Goal: Task Accomplishment & Management: Complete application form

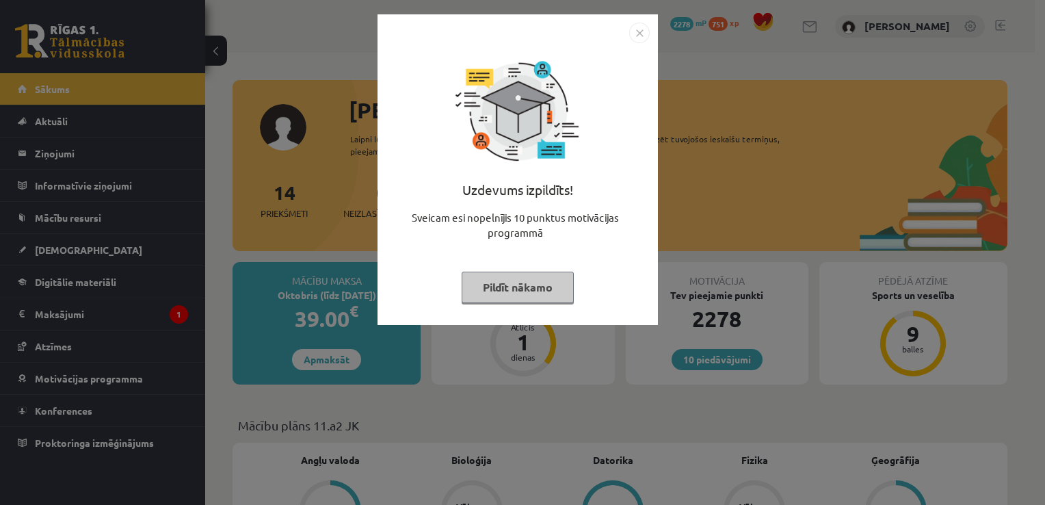
click at [566, 288] on button "Pildīt nākamo" at bounding box center [518, 287] width 112 height 31
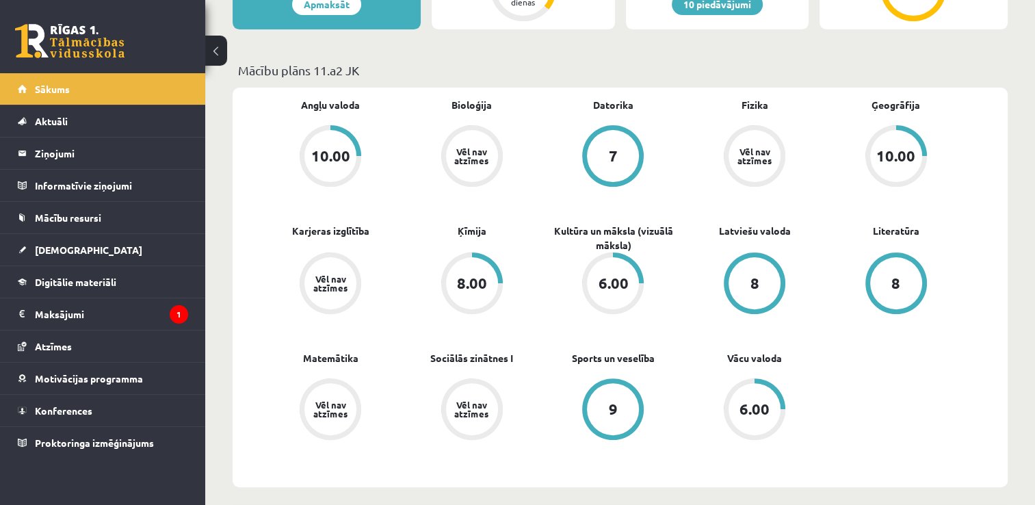
scroll to position [374, 0]
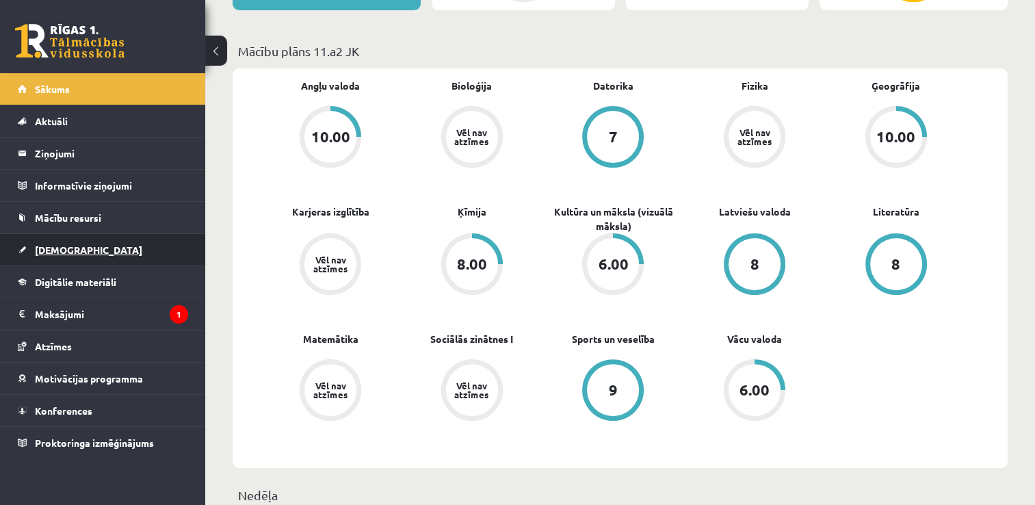
click at [112, 246] on link "[DEMOGRAPHIC_DATA]" at bounding box center [103, 249] width 170 height 31
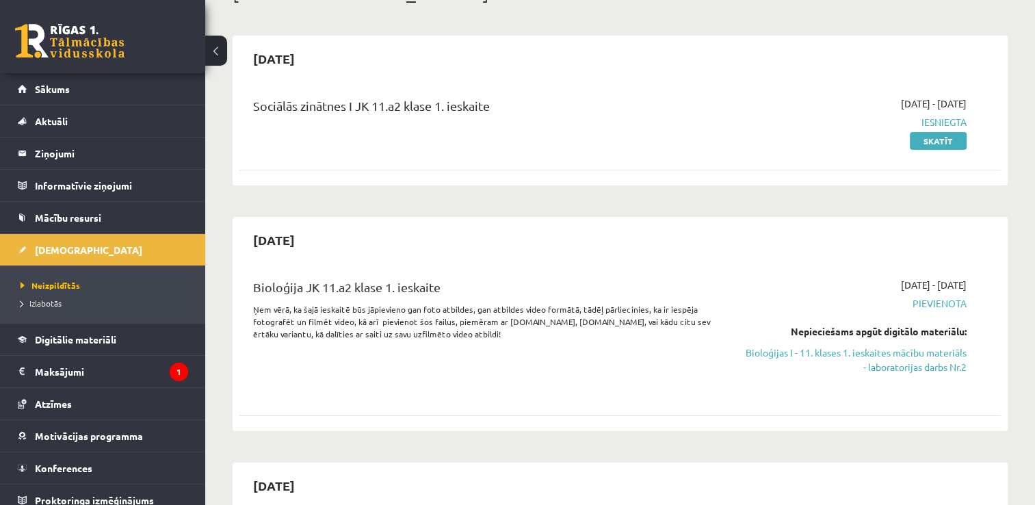
scroll to position [109, 0]
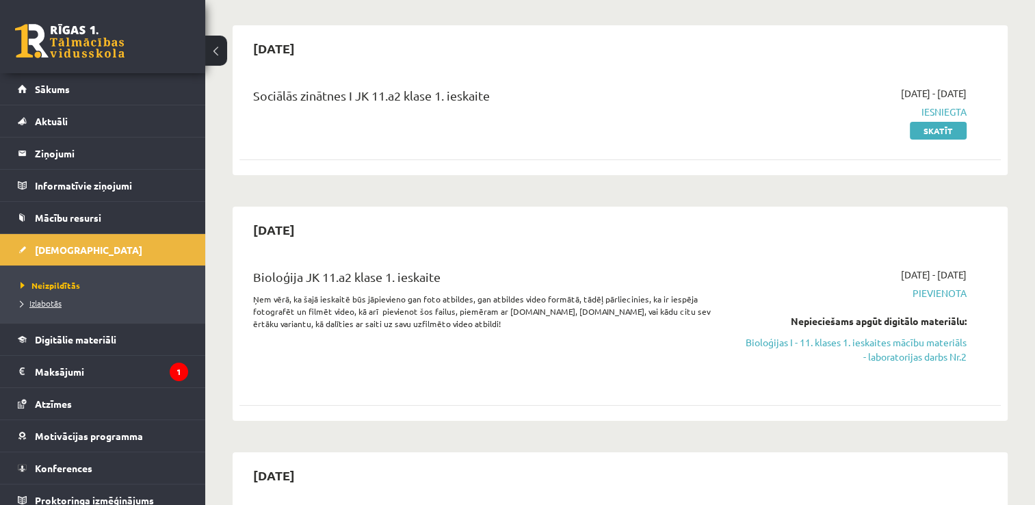
click at [50, 300] on span "Izlabotās" at bounding box center [41, 303] width 41 height 11
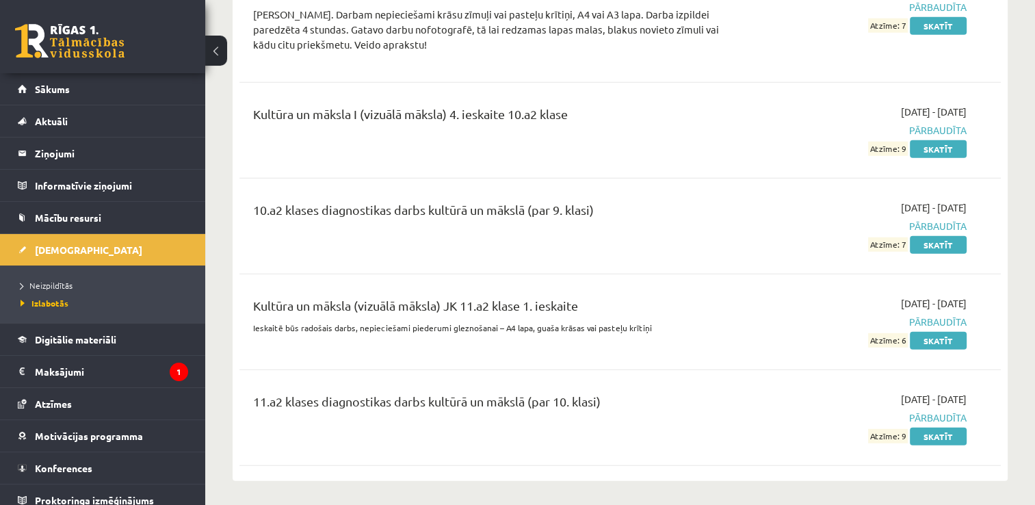
scroll to position [3649, 0]
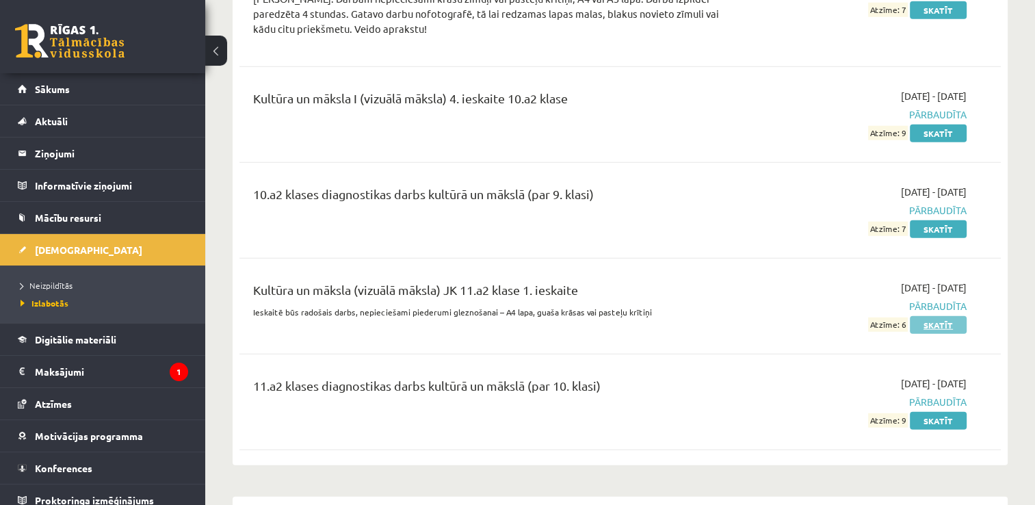
click at [944, 316] on link "Skatīt" at bounding box center [938, 325] width 57 height 18
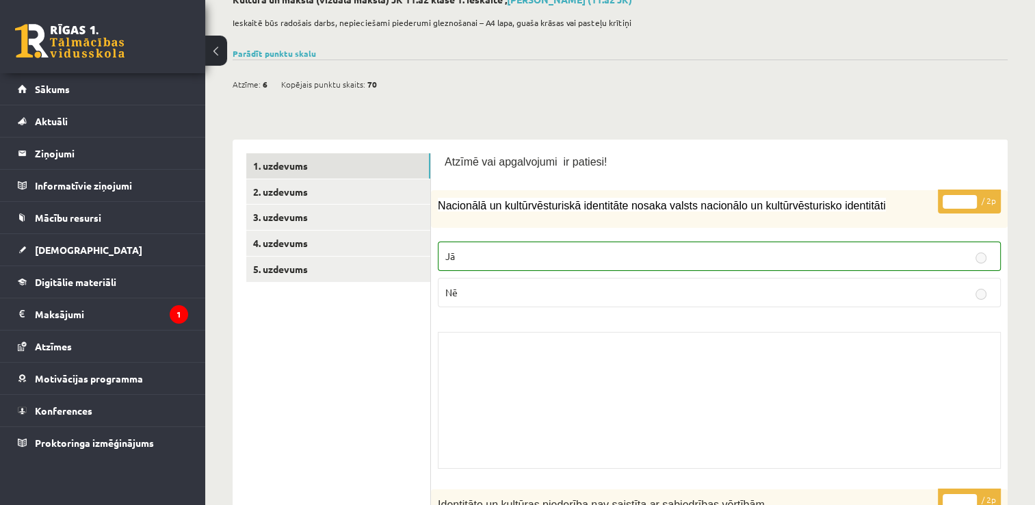
scroll to position [97, 0]
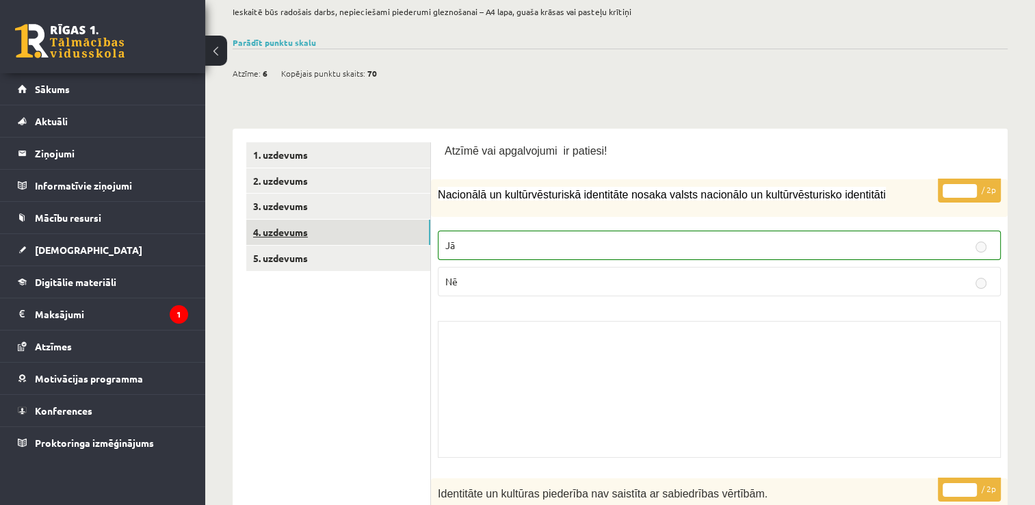
click at [386, 233] on link "4. uzdevums" at bounding box center [338, 232] width 184 height 25
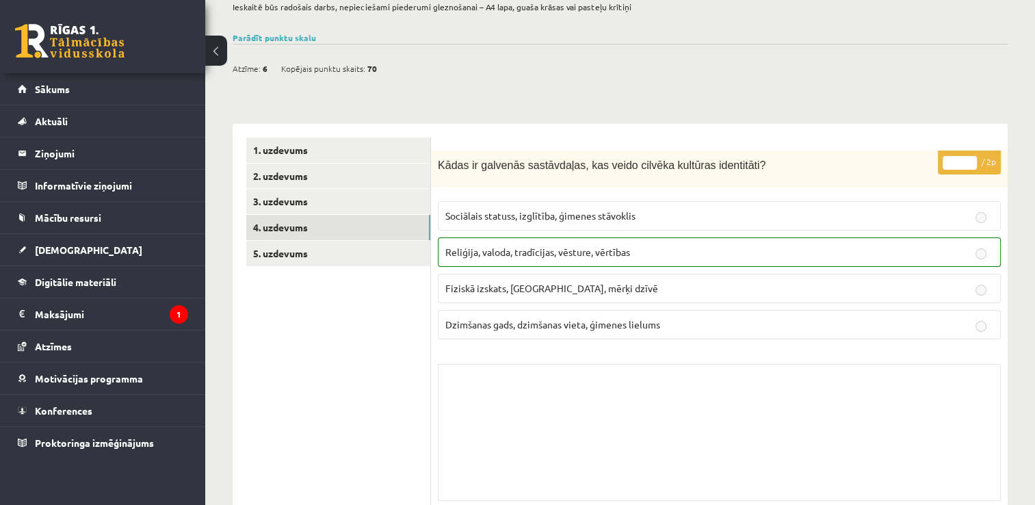
scroll to position [111, 0]
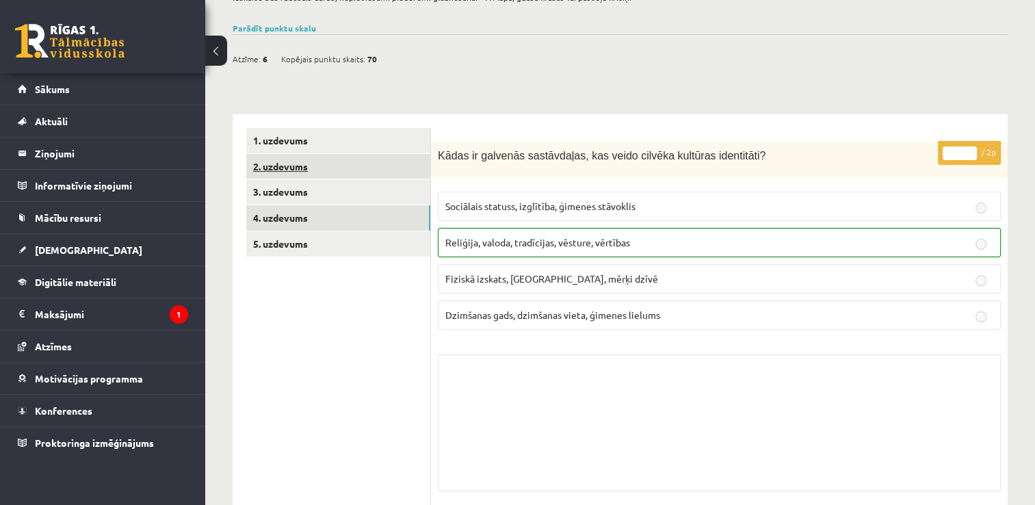
click at [389, 173] on link "2. uzdevums" at bounding box center [338, 166] width 184 height 25
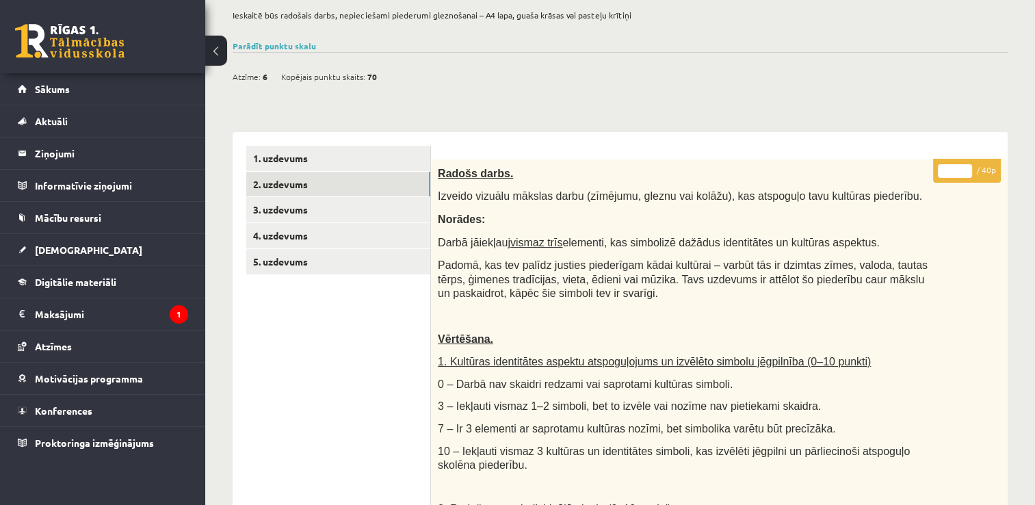
scroll to position [0, 0]
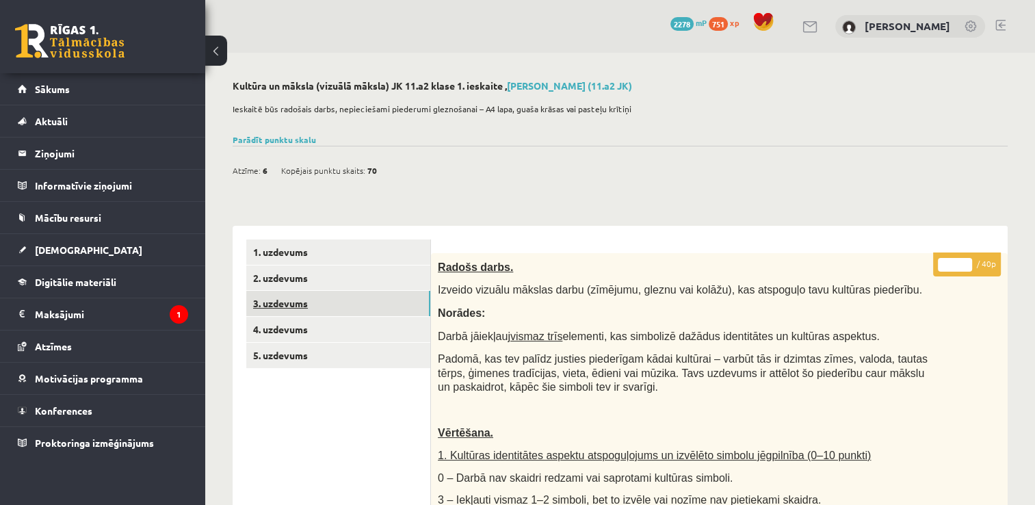
click at [315, 308] on link "3. uzdevums" at bounding box center [338, 303] width 184 height 25
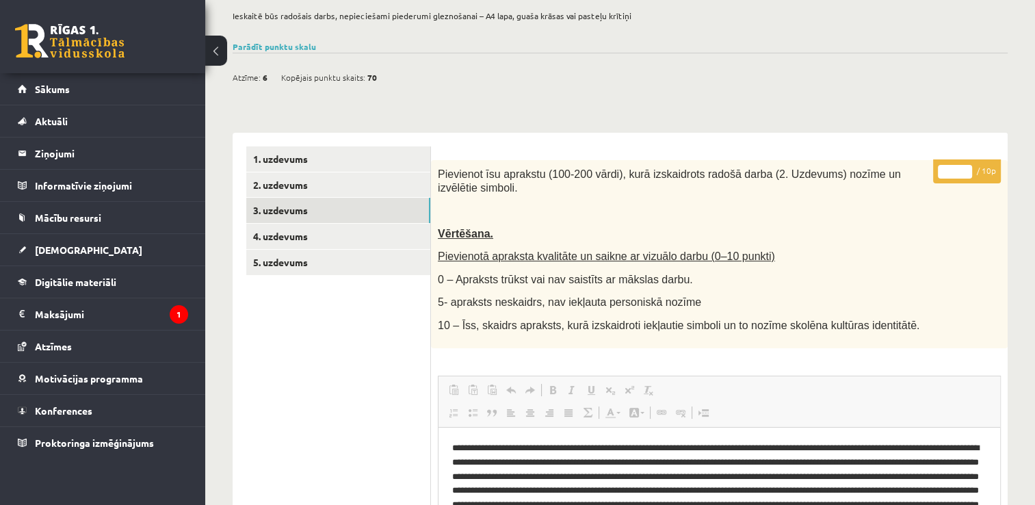
scroll to position [77, 0]
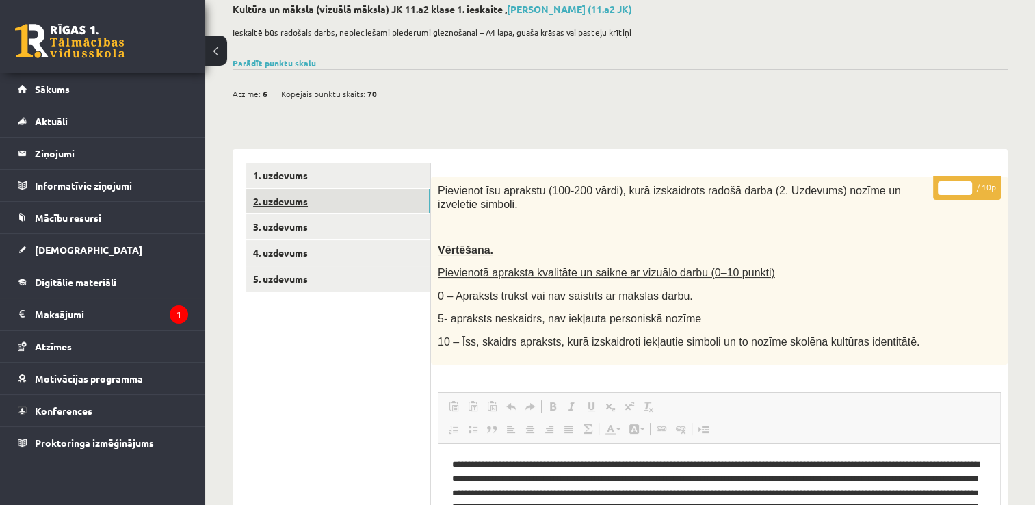
click at [311, 206] on link "2. uzdevums" at bounding box center [338, 201] width 184 height 25
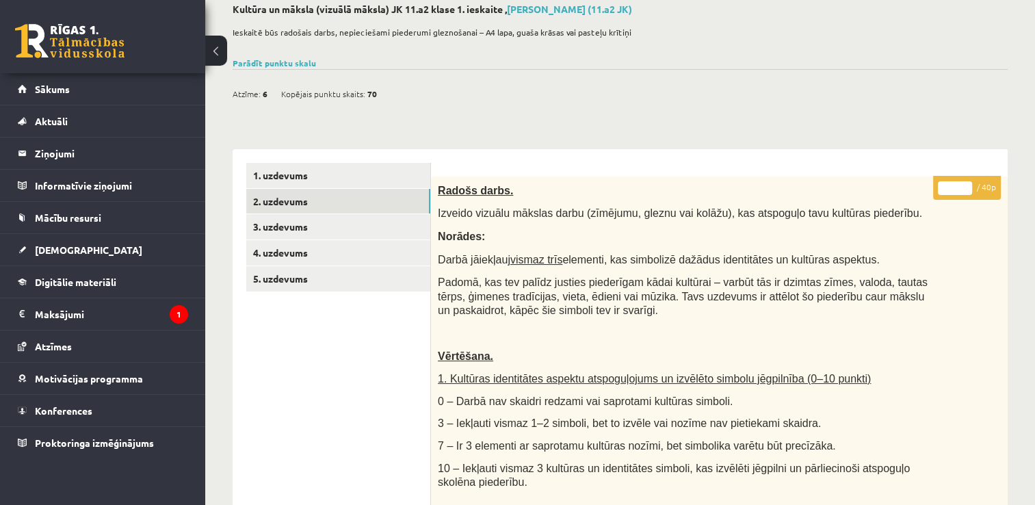
scroll to position [0, 0]
click at [326, 234] on link "3. uzdevums" at bounding box center [338, 226] width 184 height 25
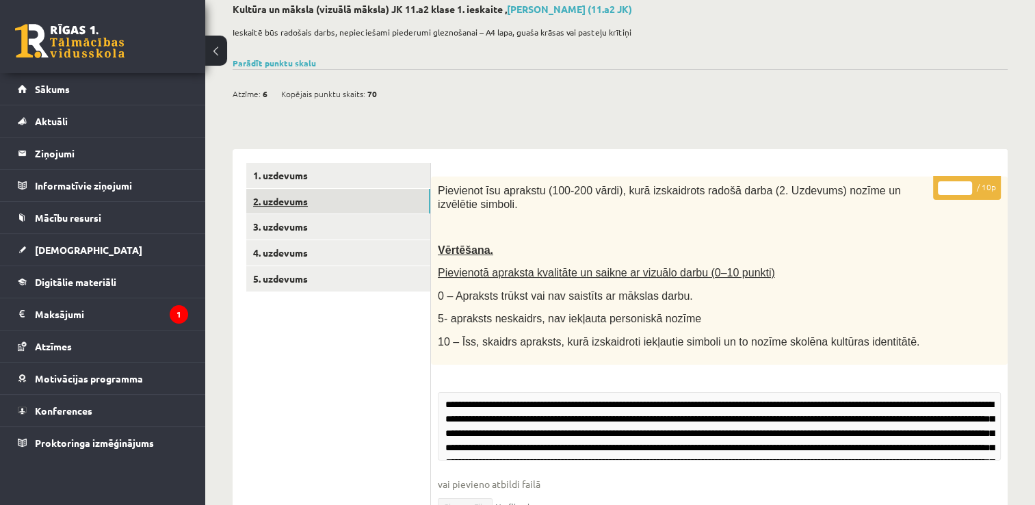
click at [326, 205] on link "2. uzdevums" at bounding box center [338, 201] width 184 height 25
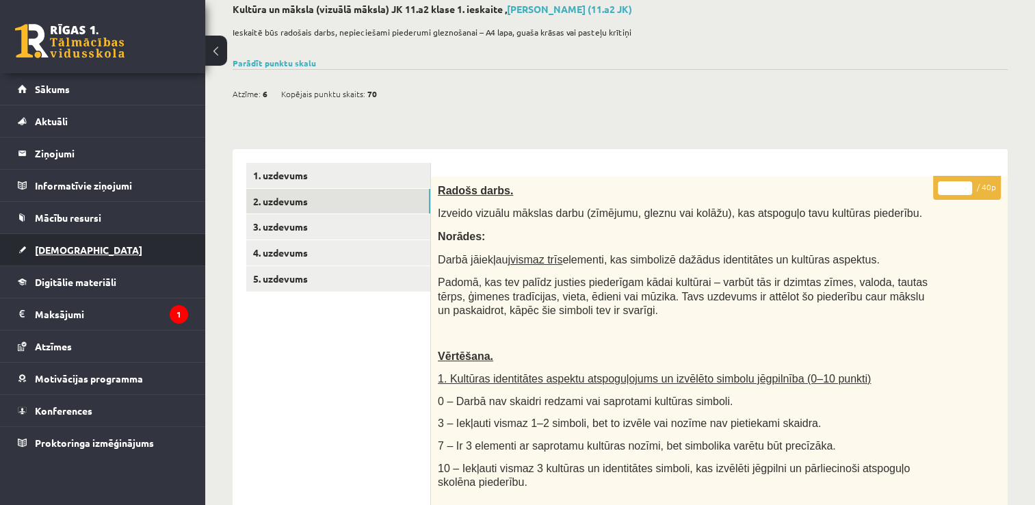
click at [107, 260] on link "[DEMOGRAPHIC_DATA]" at bounding box center [103, 249] width 170 height 31
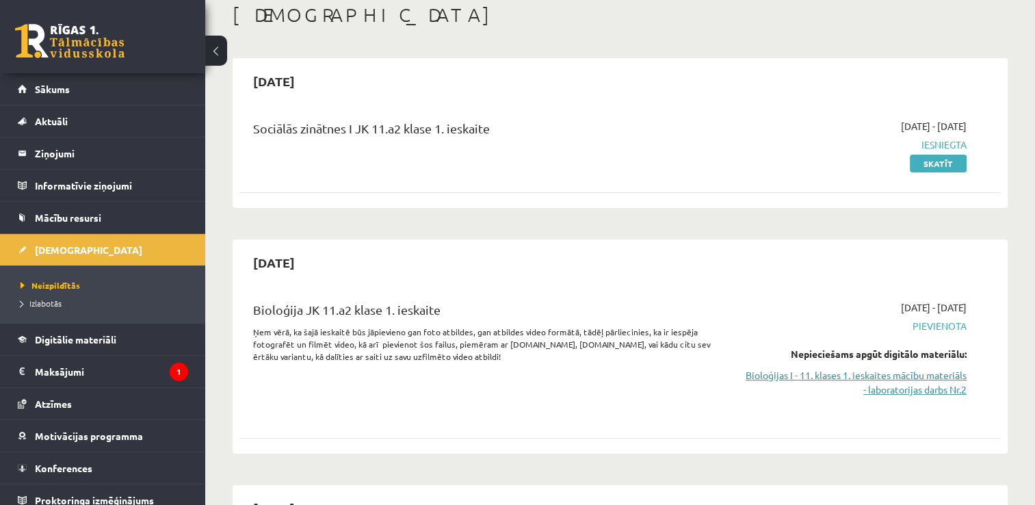
click at [906, 387] on link "Bioloģijas I - 11. klases 1. ieskaites mācību materiāls - laboratorijas darbs N…" at bounding box center [854, 382] width 224 height 29
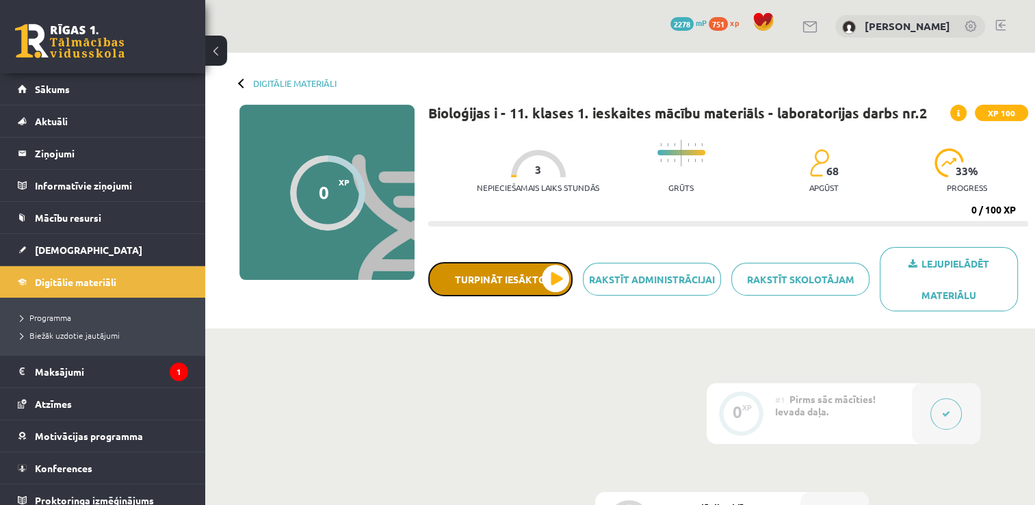
click at [534, 276] on button "Turpināt iesākto" at bounding box center [500, 279] width 144 height 34
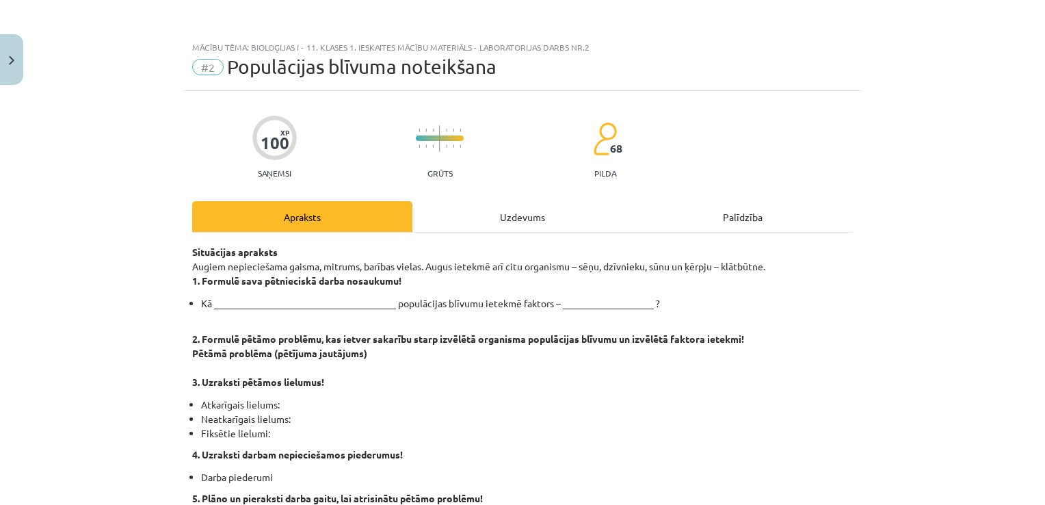
click at [1032, 86] on div "Mācību tēma: Bioloģijas i - 11. klases 1. ieskaites mācību materiāls - laborato…" at bounding box center [522, 252] width 1045 height 505
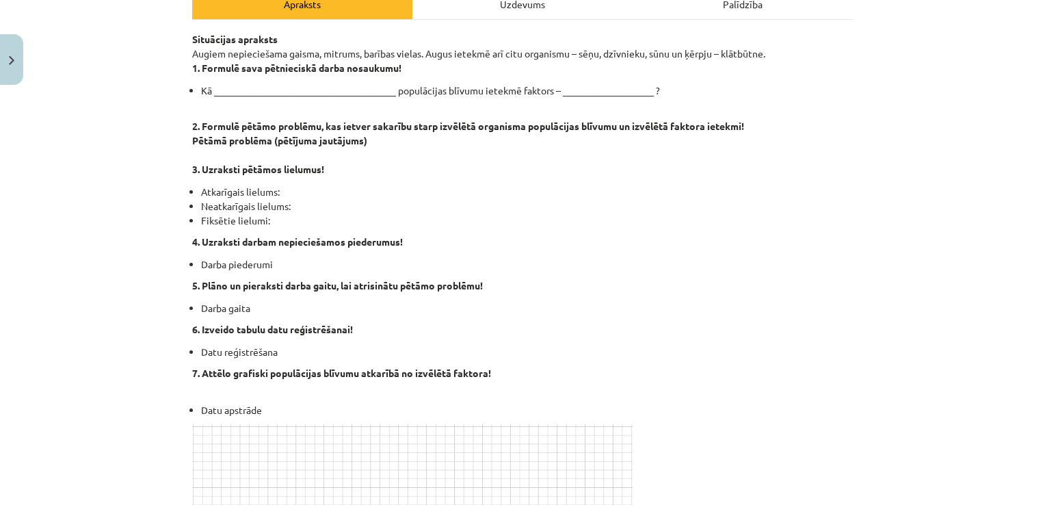
scroll to position [209, 0]
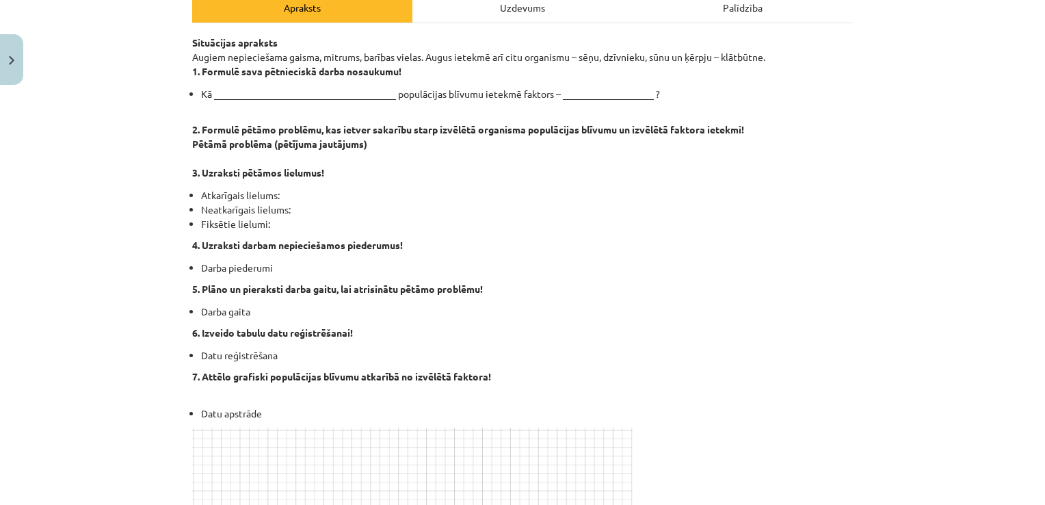
drag, startPoint x: 185, startPoint y: 40, endPoint x: 223, endPoint y: 55, distance: 41.2
click at [166, 60] on div "Mācību tēma: Bioloģijas i - 11. klases 1. ieskaites mācību materiāls - laborato…" at bounding box center [522, 252] width 1045 height 505
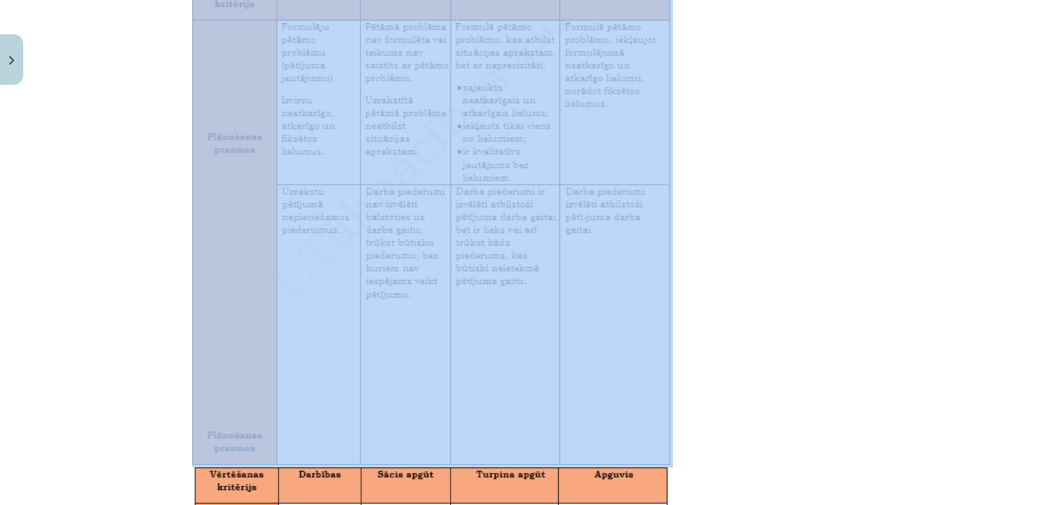
scroll to position [1090, 0]
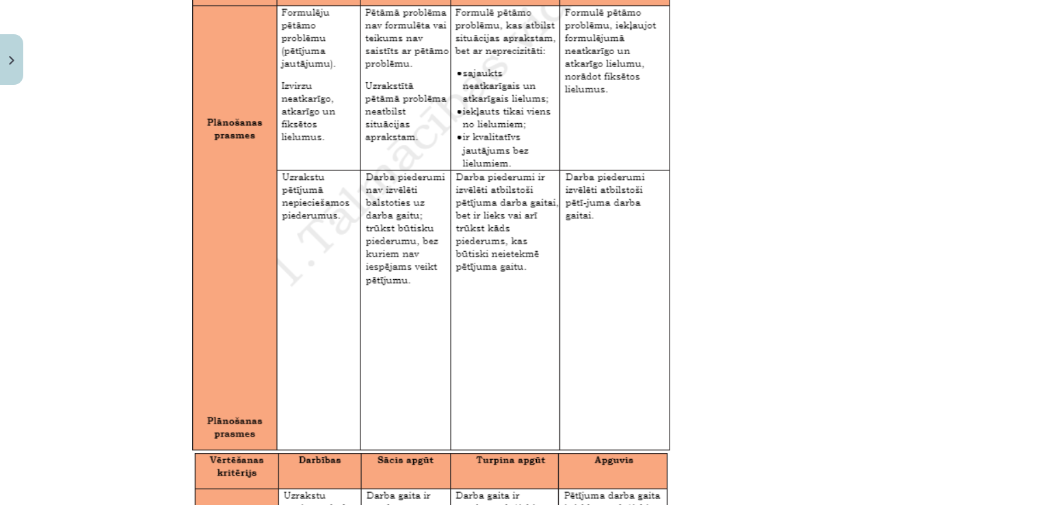
drag, startPoint x: 185, startPoint y: 41, endPoint x: 425, endPoint y: 376, distance: 411.3
click at [425, 376] on div "100 XP Saņemsi Grūts 68 pilda Apraksts Uzdevums Palīdzība Situācijas apraksts A…" at bounding box center [522, 322] width 677 height 2642
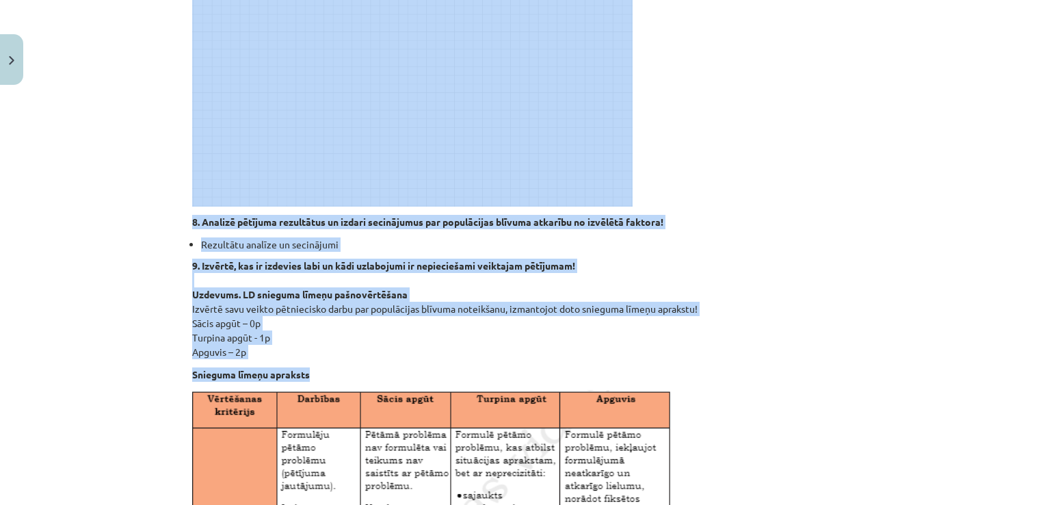
scroll to position [672, 0]
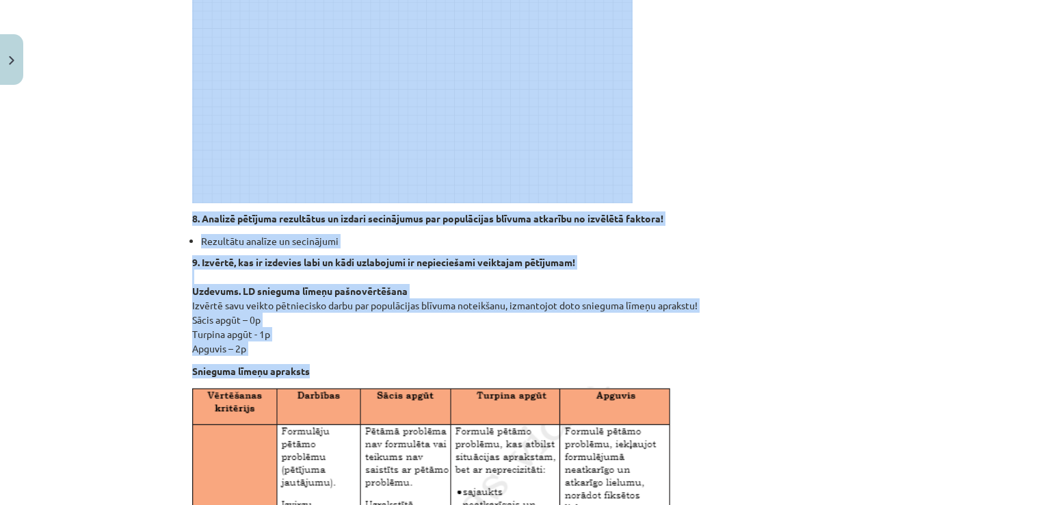
copy div "Situācijas apraksts Augiem nepieciešama gaisma, mitrums, barības vielas. Augus …"
click at [885, 242] on div "Mācību tēma: Bioloģijas i - 11. klases 1. ieskaites mācību materiāls - laborato…" at bounding box center [522, 252] width 1045 height 505
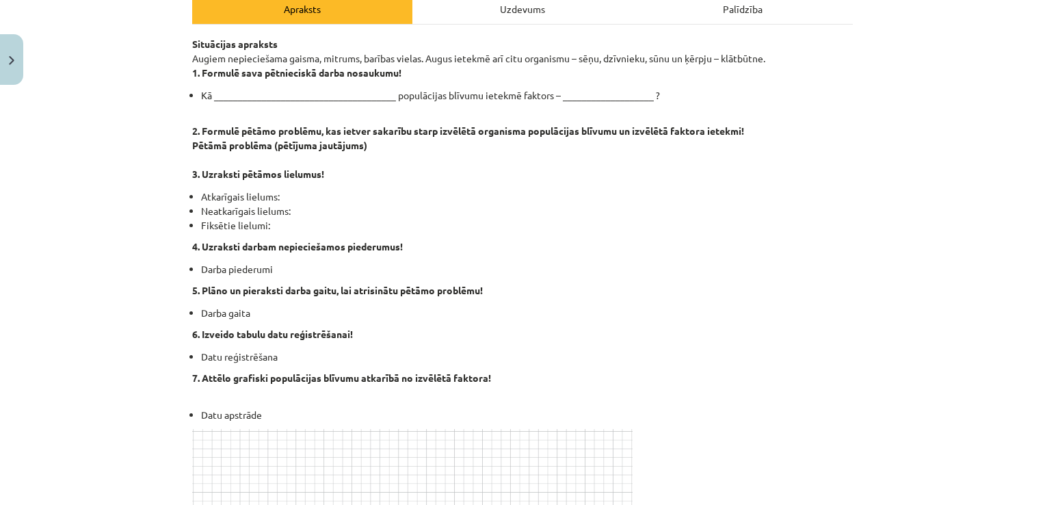
scroll to position [220, 0]
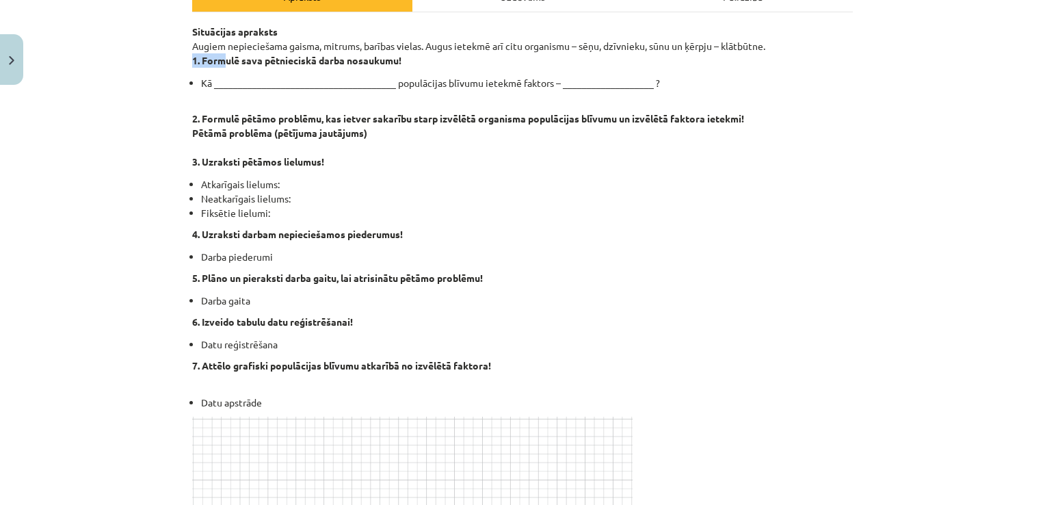
drag, startPoint x: 181, startPoint y: 60, endPoint x: 241, endPoint y: 62, distance: 60.2
drag, startPoint x: 241, startPoint y: 62, endPoint x: 424, endPoint y: 167, distance: 211.1
click at [424, 167] on p "2. Formulē pētāmo problēmu, kas ietver sakarību starp izvēlētā organisma populā…" at bounding box center [522, 133] width 661 height 72
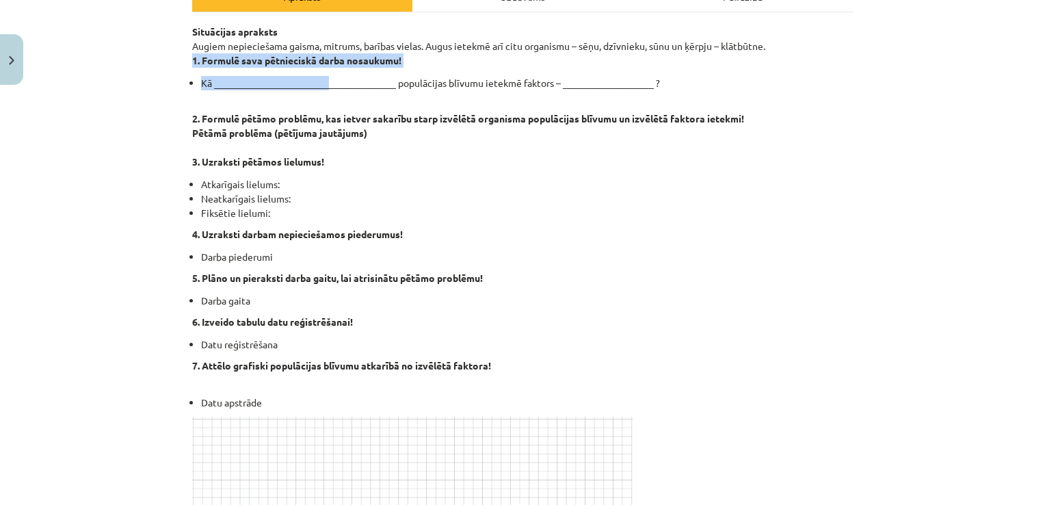
drag, startPoint x: 186, startPoint y: 59, endPoint x: 332, endPoint y: 86, distance: 148.2
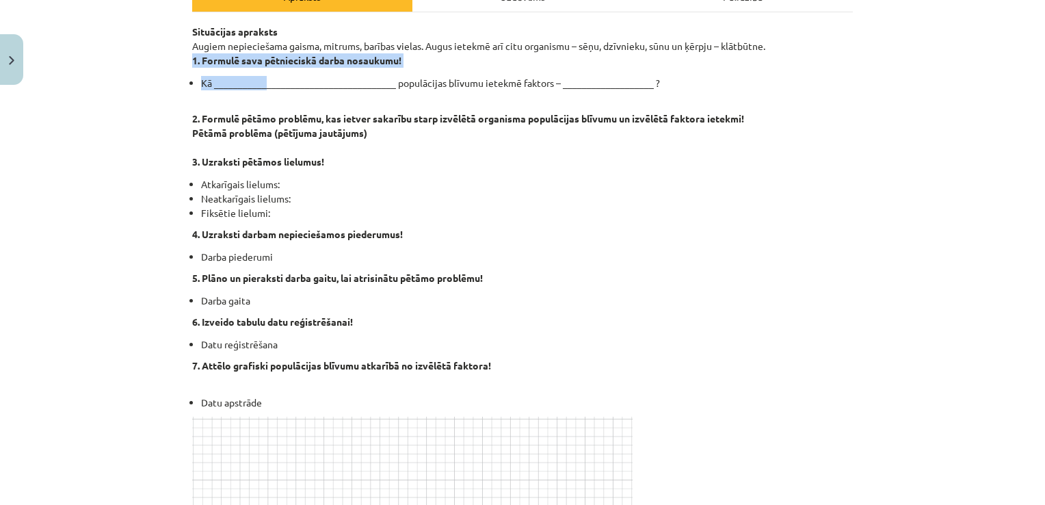
drag, startPoint x: 185, startPoint y: 62, endPoint x: 269, endPoint y: 89, distance: 87.8
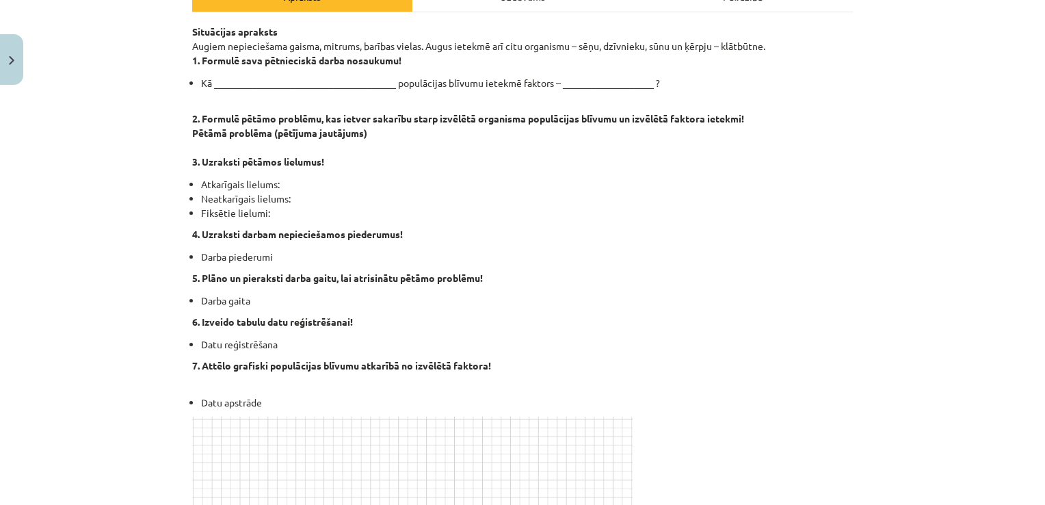
drag, startPoint x: 269, startPoint y: 89, endPoint x: 345, endPoint y: 185, distance: 123.2
click at [345, 185] on li "Atkarīgais lielums:" at bounding box center [527, 184] width 652 height 14
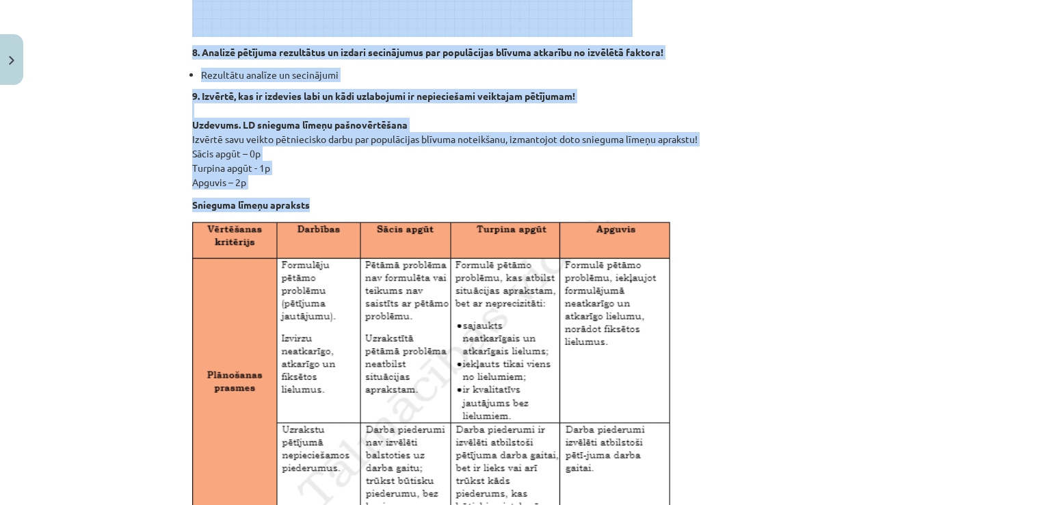
scroll to position [886, 0]
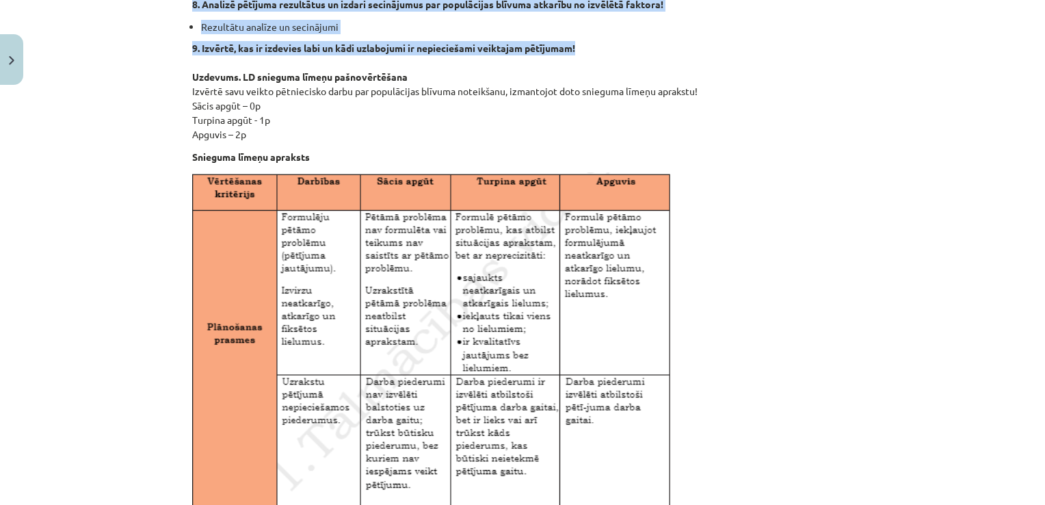
drag, startPoint x: 183, startPoint y: 64, endPoint x: 595, endPoint y: 39, distance: 413.2
copy div "1. Formulē sava pētnieciskā darba nosaukumu! Kā _______________________________…"
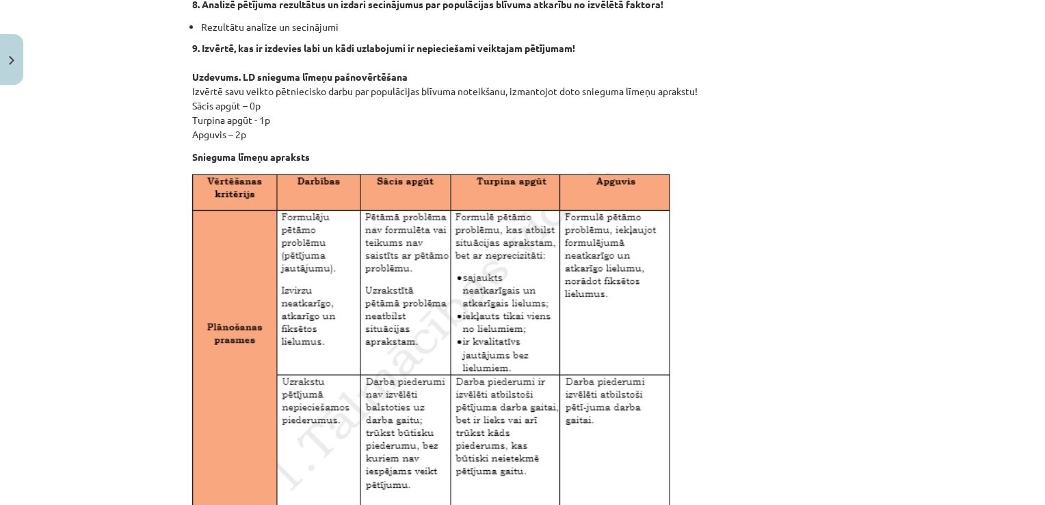
click at [169, 122] on div "Mācību tēma: Bioloģijas i - 11. klases 1. ieskaites mācību materiāls - laborato…" at bounding box center [522, 252] width 1045 height 505
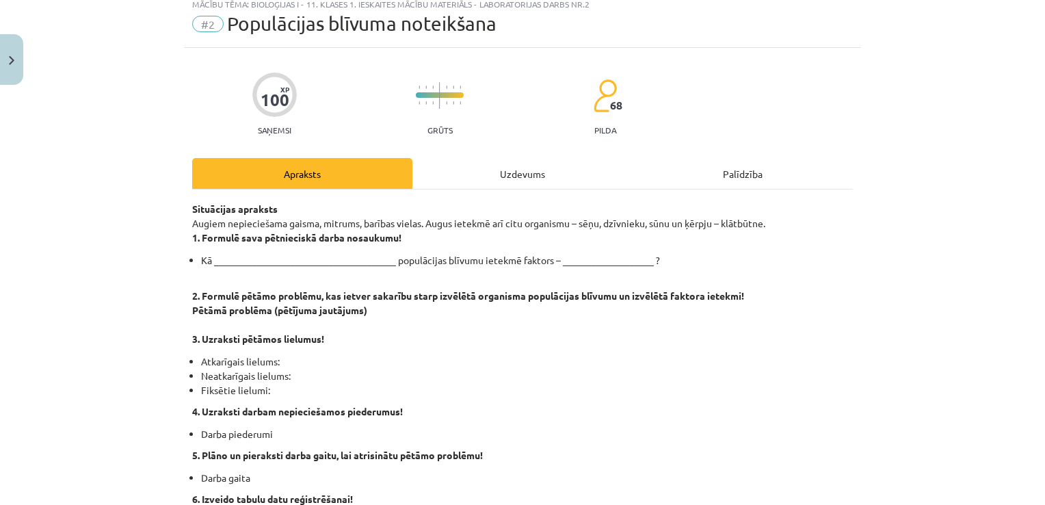
scroll to position [0, 0]
